Goal: Information Seeking & Learning: Learn about a topic

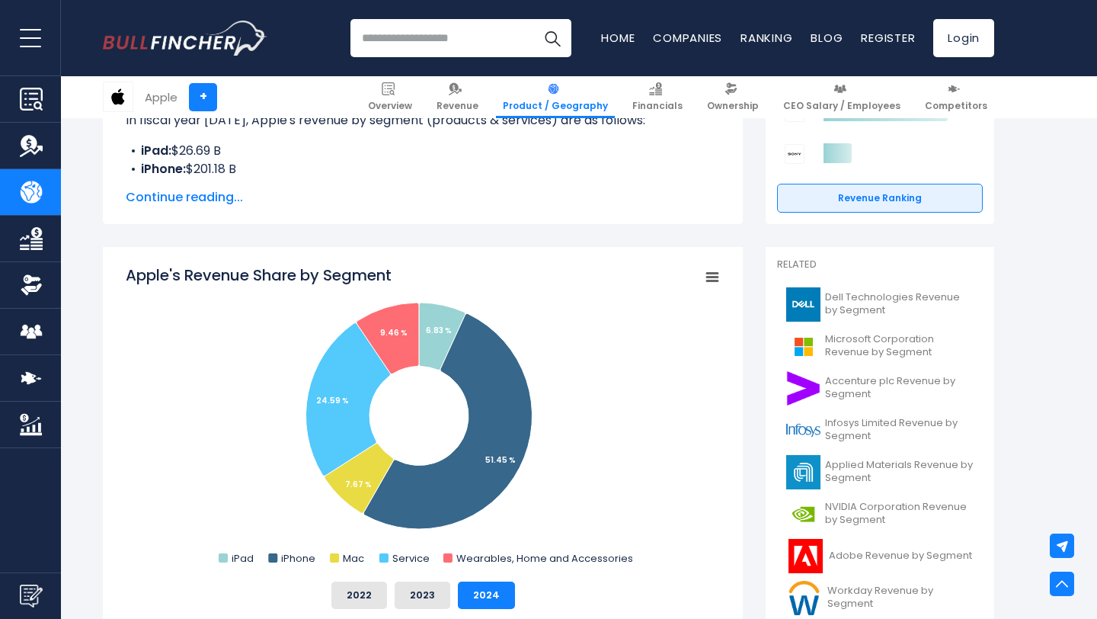
scroll to position [210, 0]
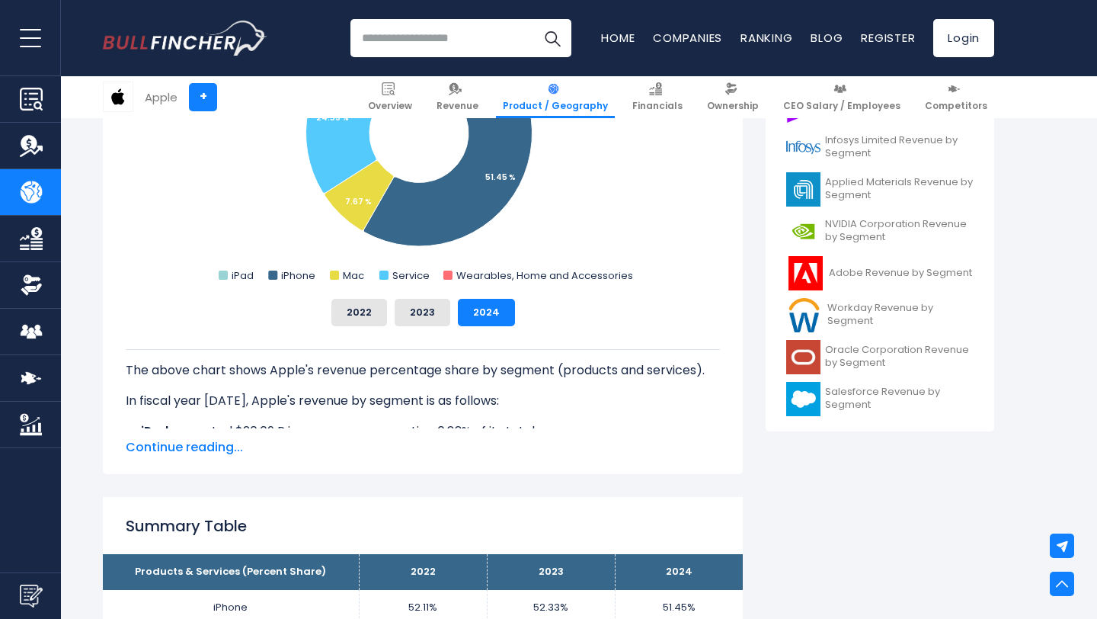
scroll to position [527, 0]
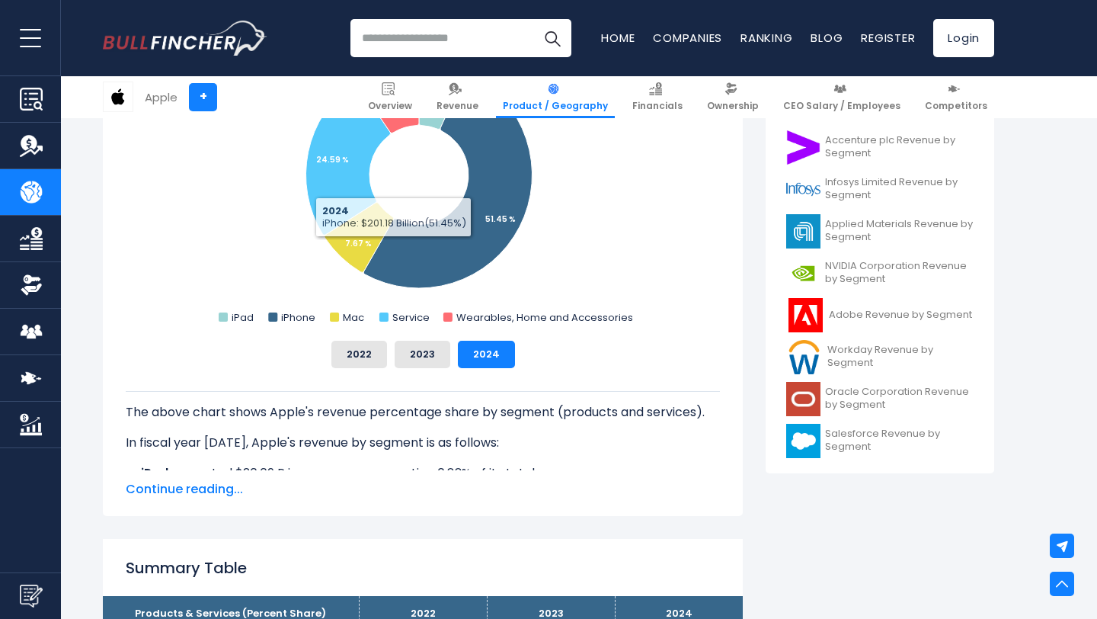
click at [212, 486] on span "Continue reading..." at bounding box center [423, 489] width 594 height 18
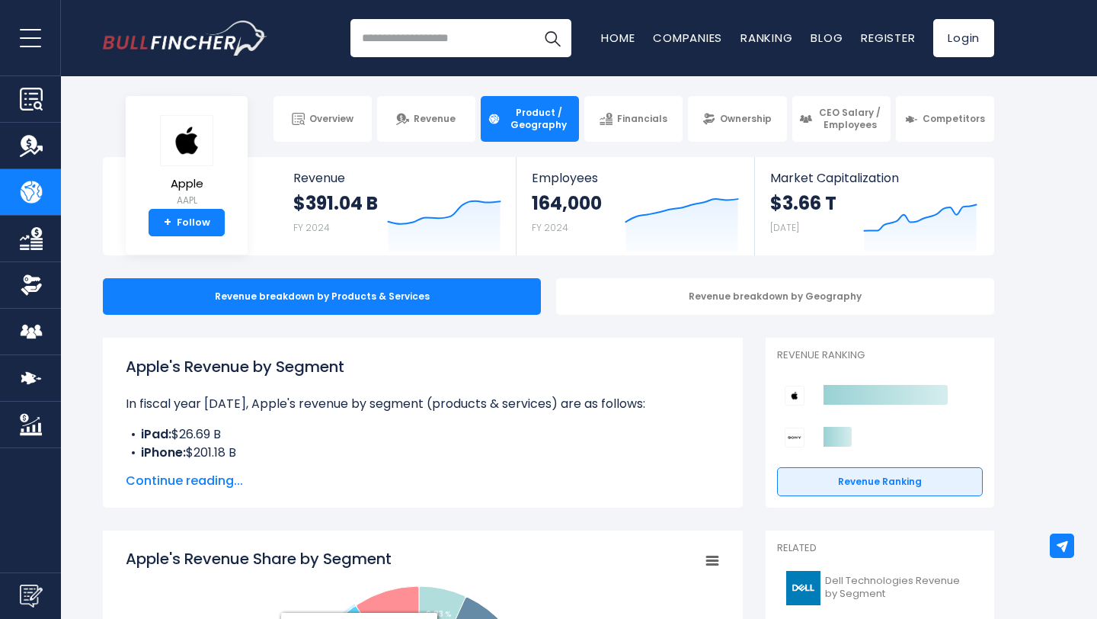
scroll to position [0, 0]
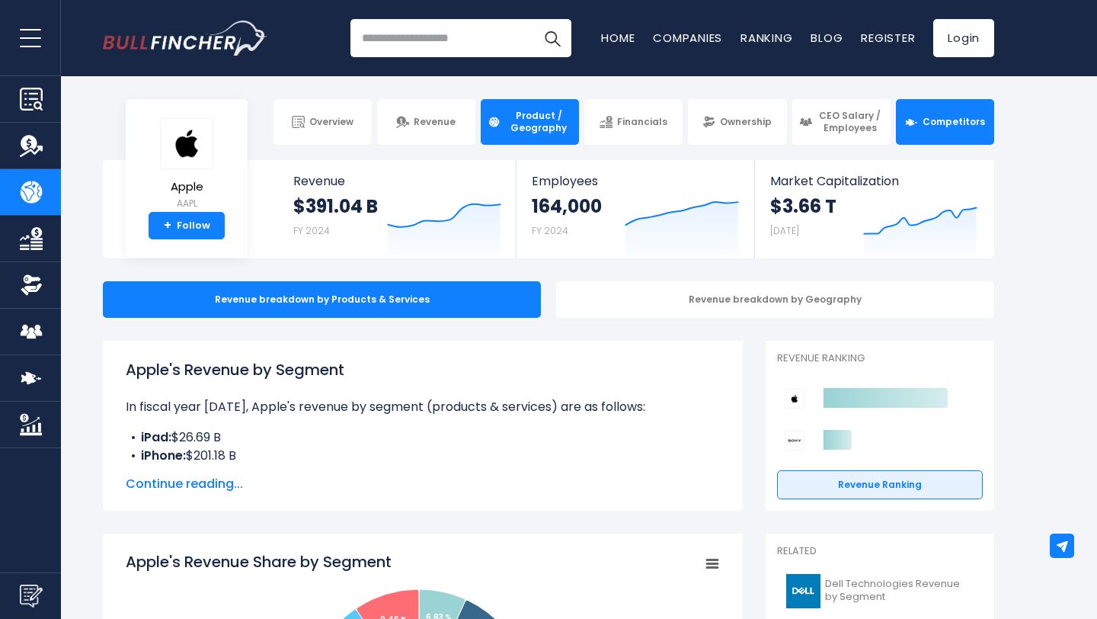
click at [903, 123] on link "Competitors" at bounding box center [945, 122] width 98 height 46
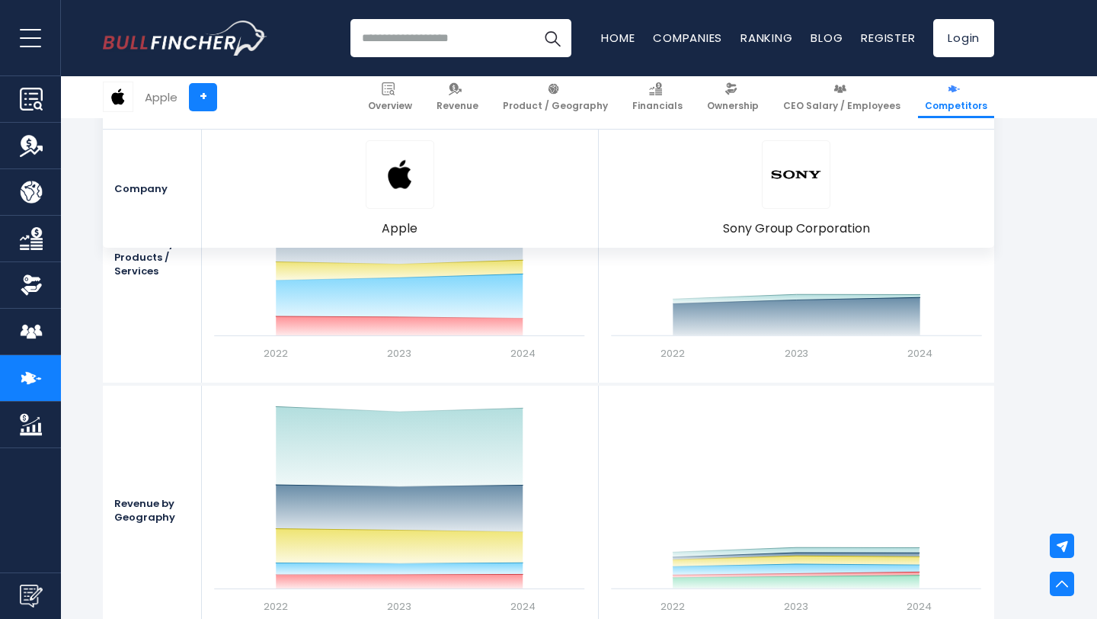
scroll to position [1338, 0]
